Goal: Navigation & Orientation: Find specific page/section

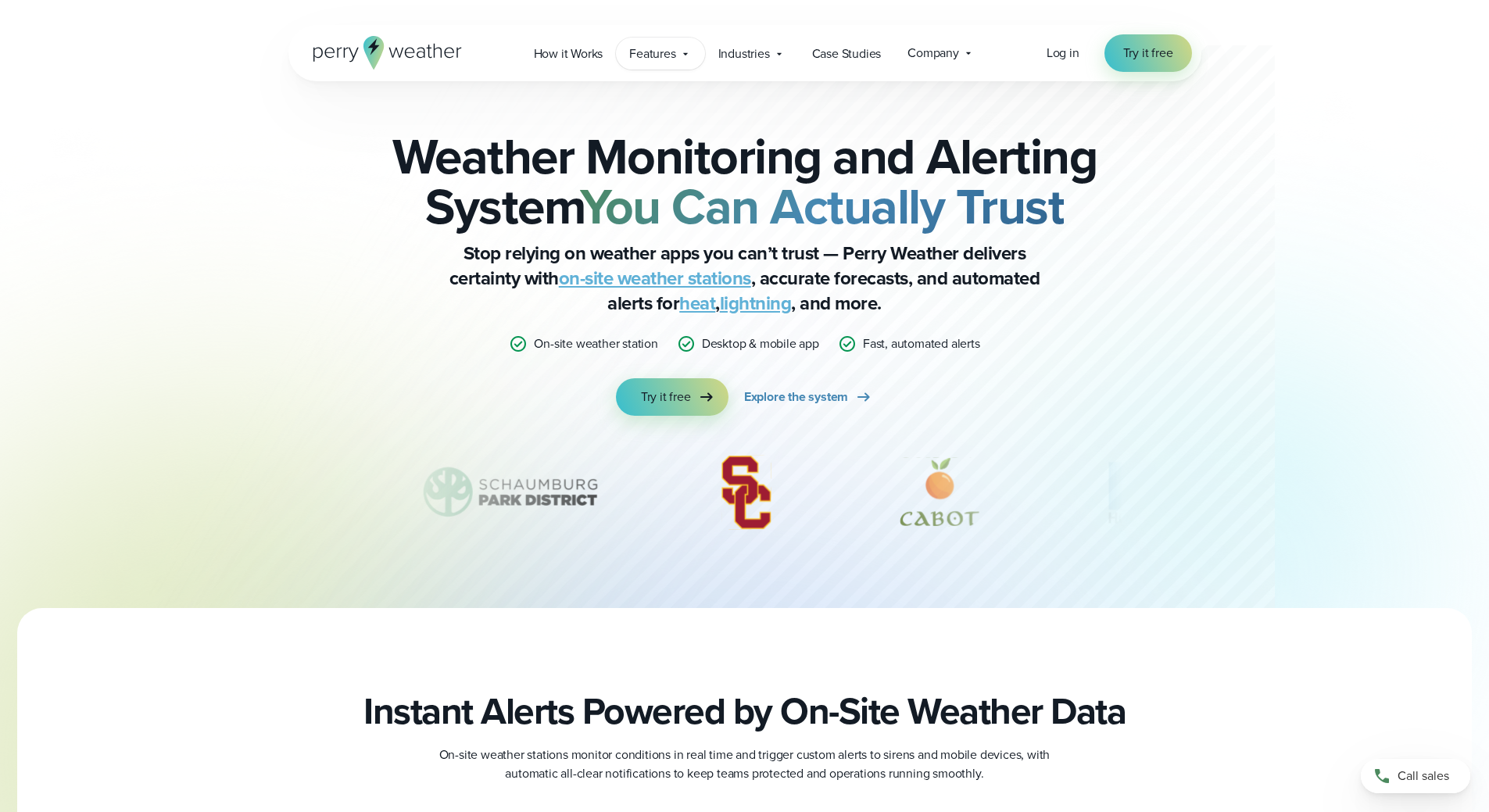
click at [690, 52] on icon at bounding box center [685, 54] width 12 height 12
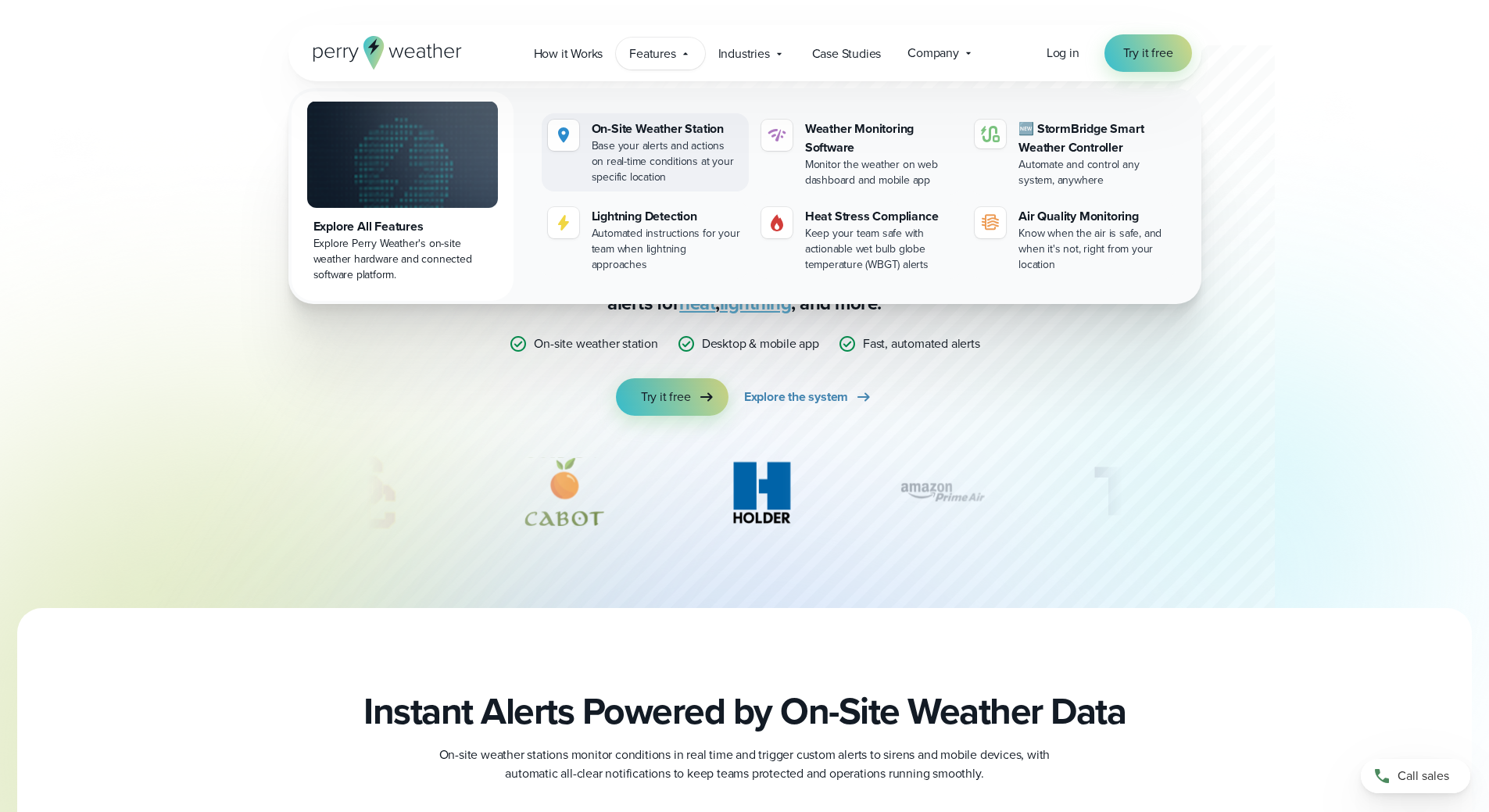
click at [664, 130] on div "On-Site Weather Station" at bounding box center [667, 128] width 150 height 19
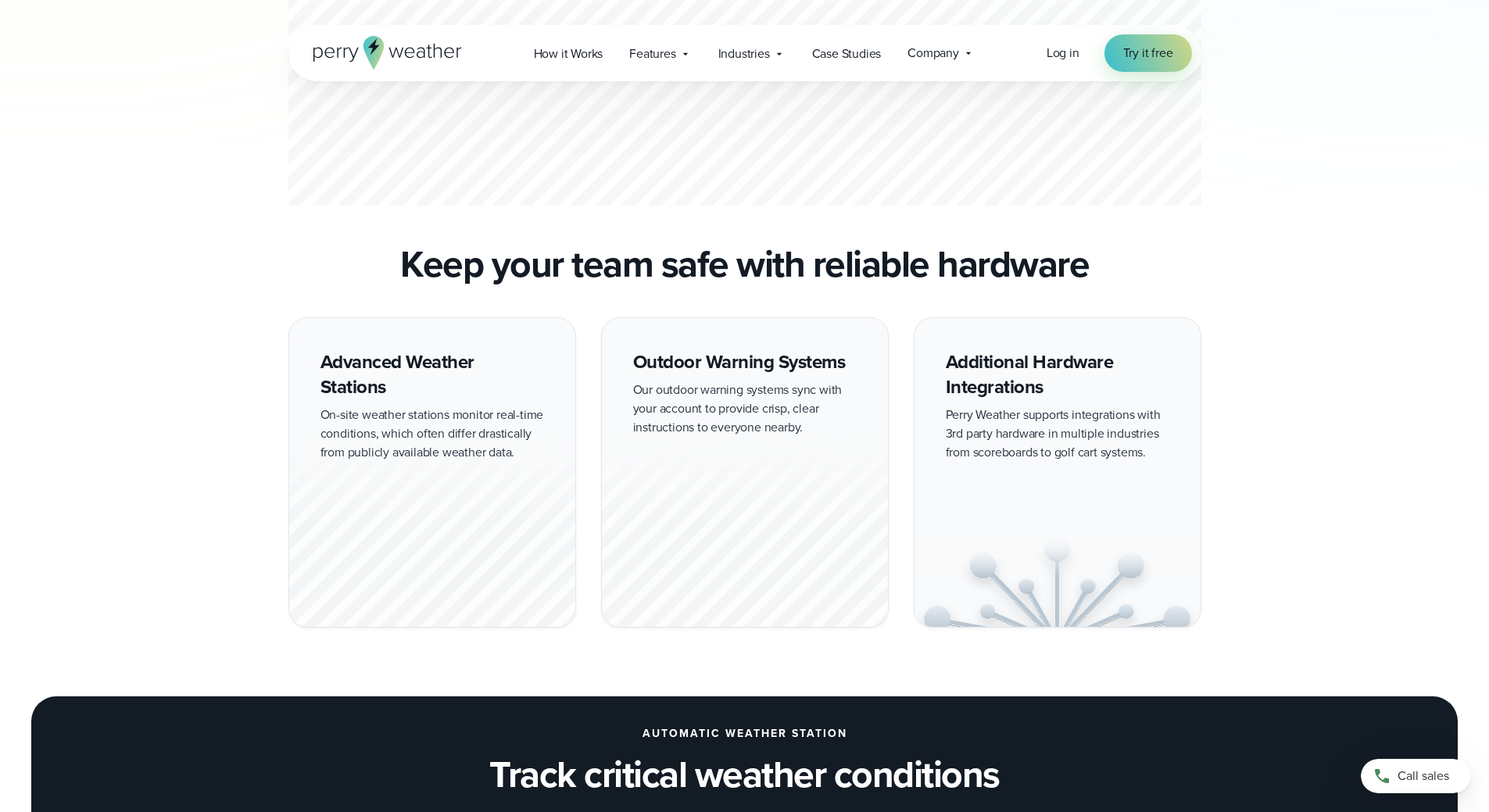
scroll to position [1406, 0]
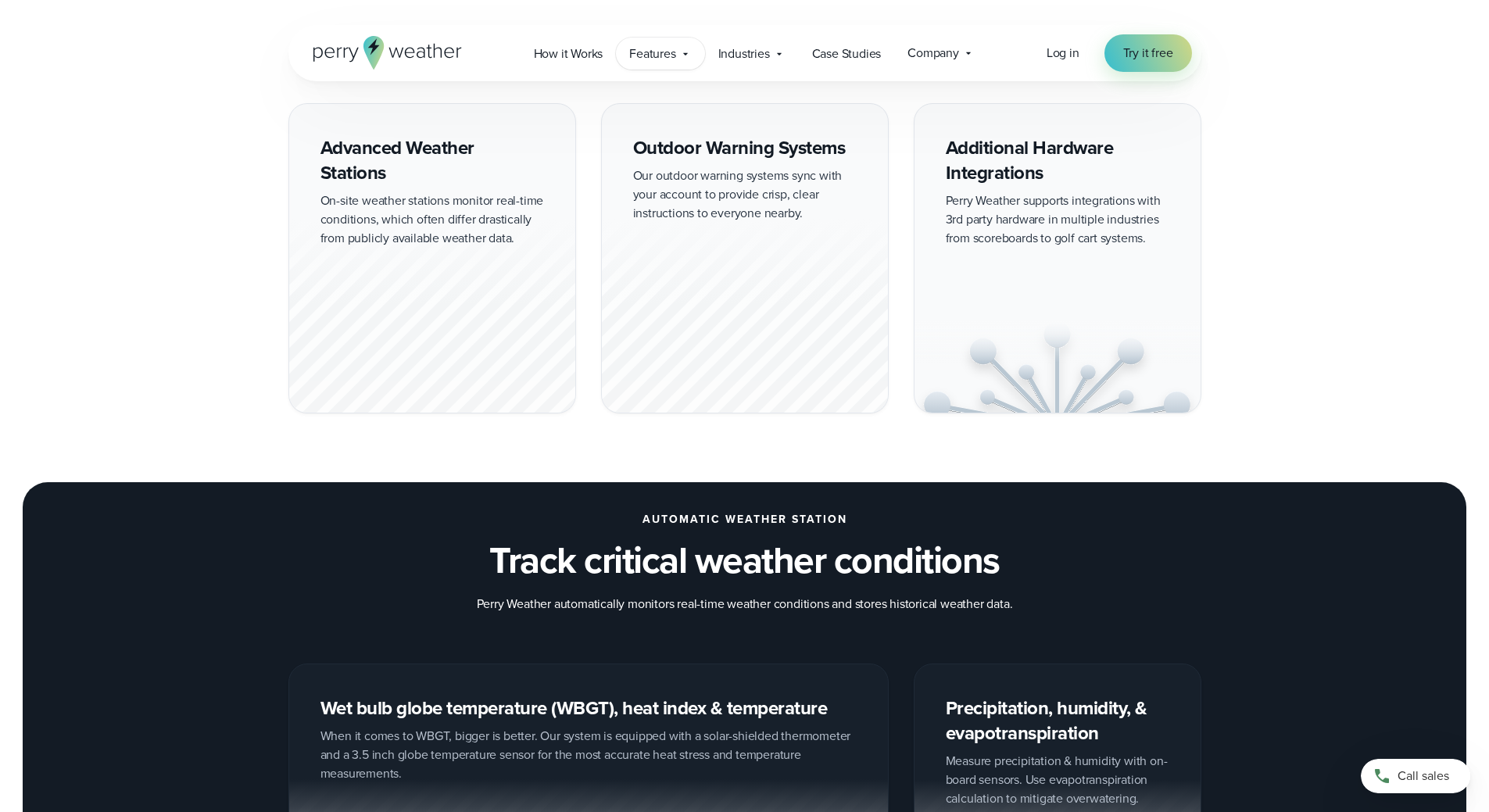
click at [686, 51] on icon at bounding box center [685, 54] width 12 height 12
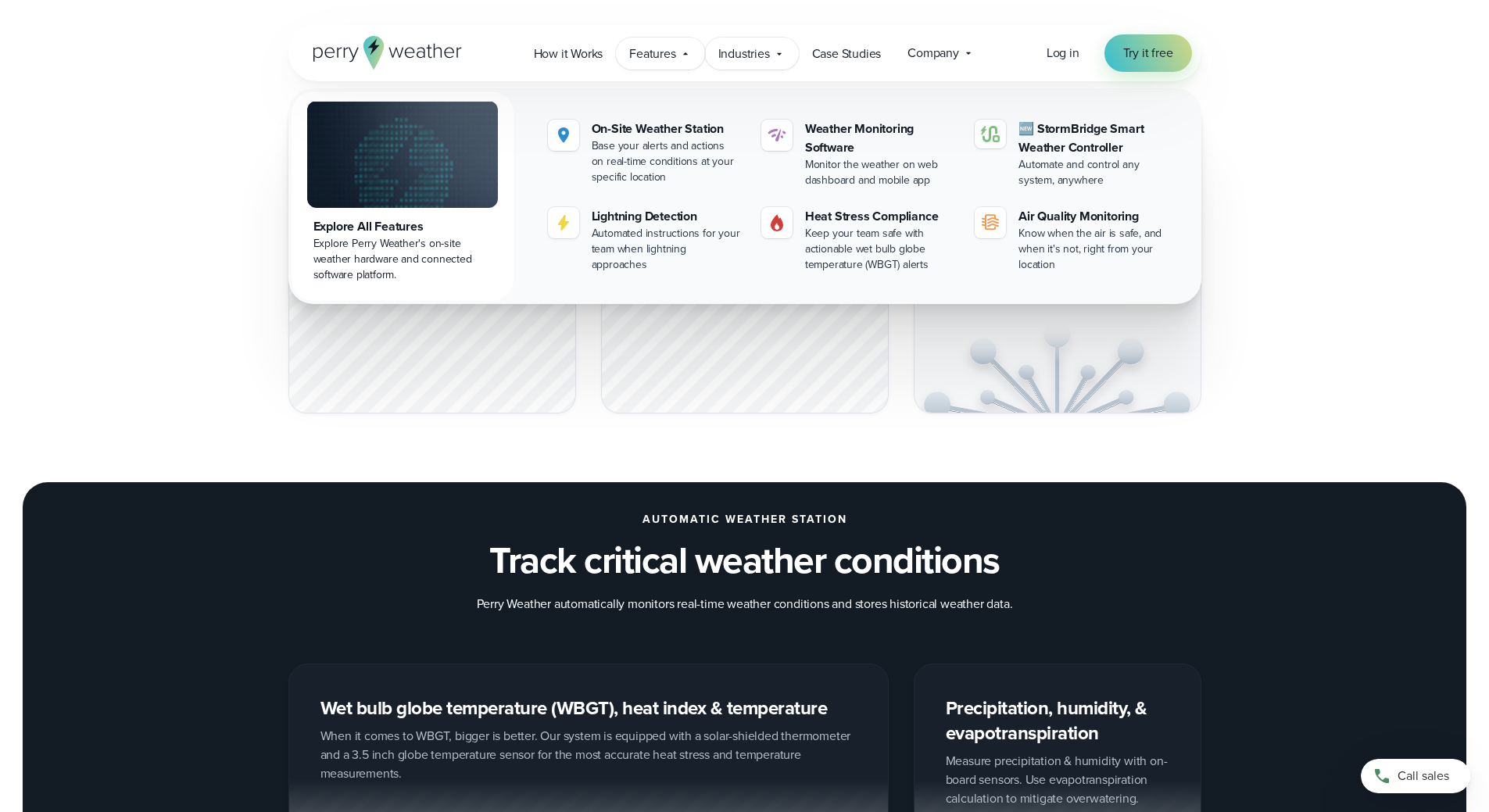
click at [757, 50] on span "Industries" at bounding box center [743, 54] width 51 height 19
